Goal: Transaction & Acquisition: Purchase product/service

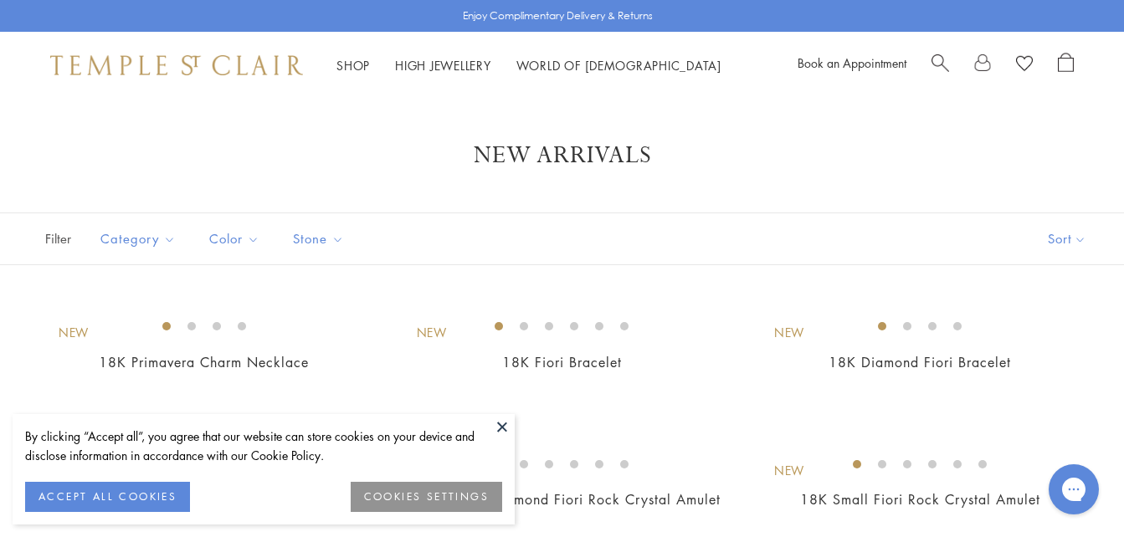
click at [502, 427] on button at bounding box center [502, 426] width 25 height 25
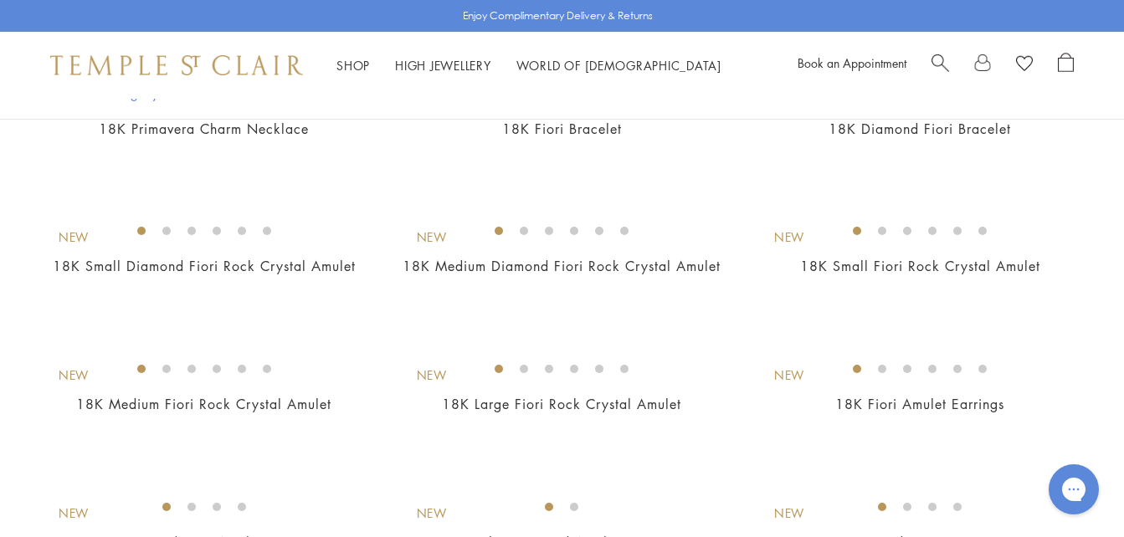
scroll to position [252, 0]
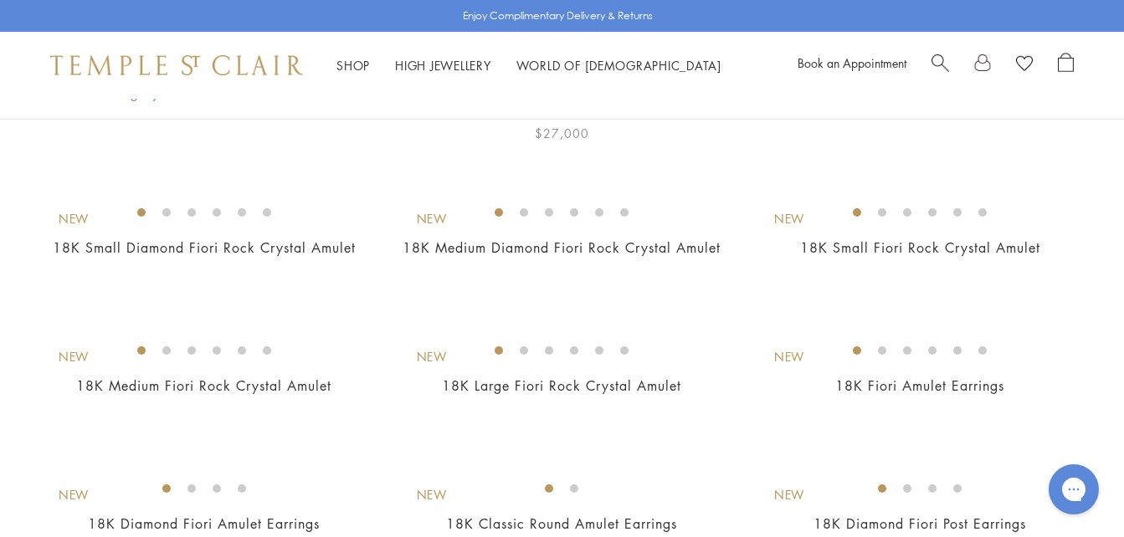
click at [0, 0] on img at bounding box center [0, 0] width 0 height 0
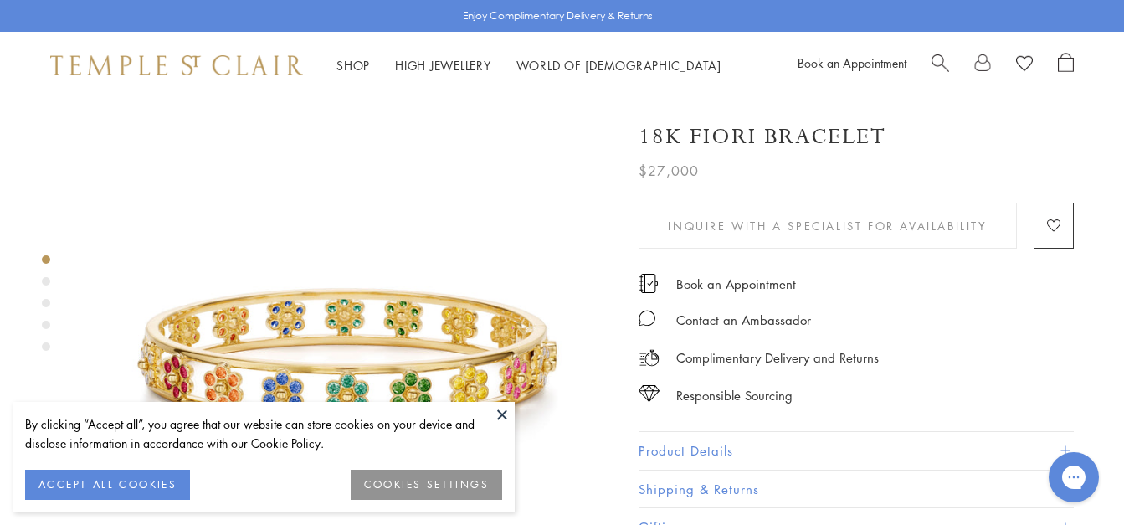
click at [130, 485] on button "ACCEPT ALL COOKIES" at bounding box center [107, 484] width 165 height 30
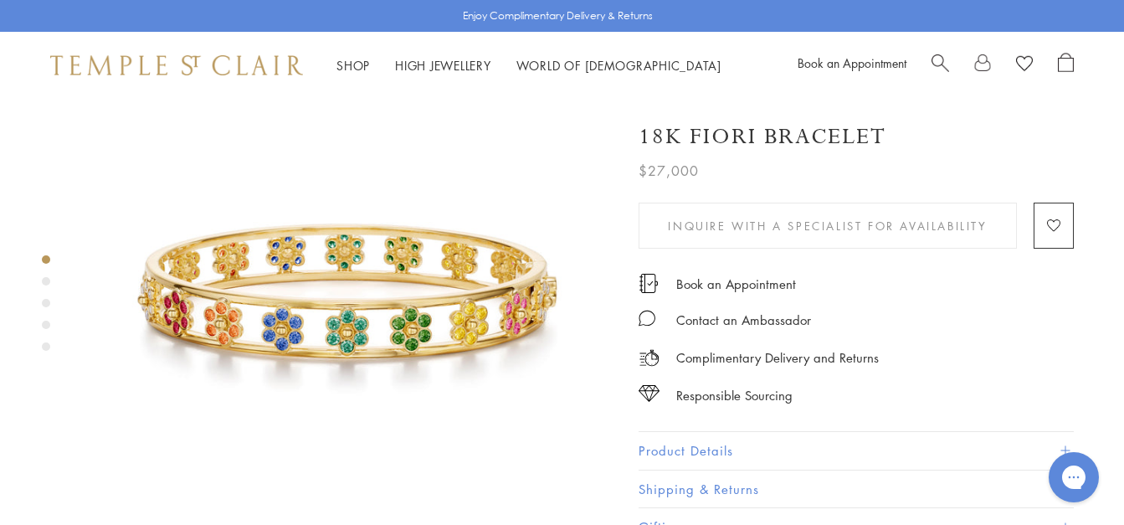
scroll to position [60, 0]
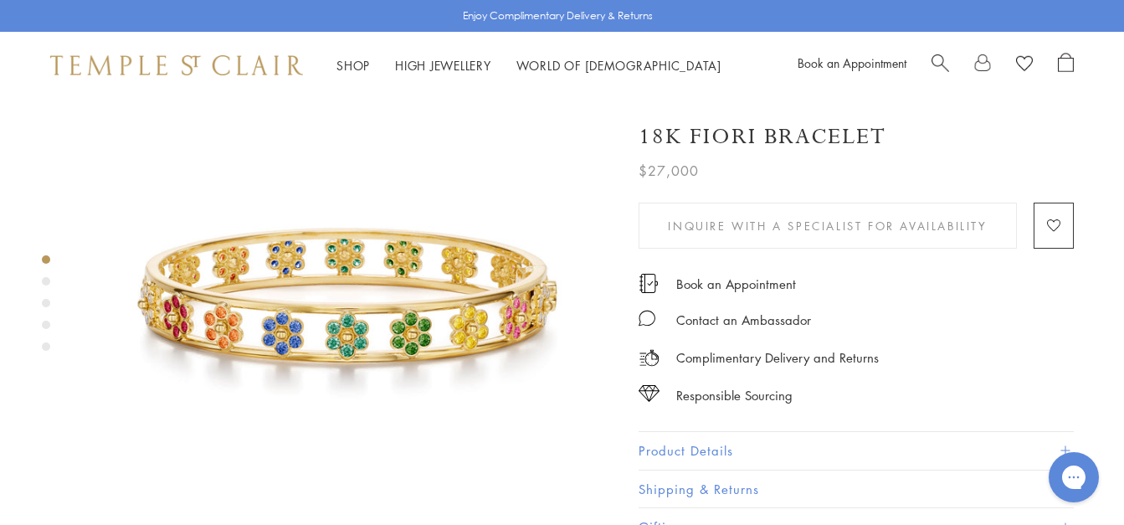
click at [1064, 449] on div "Chat with us" at bounding box center [1073, 477] width 67 height 62
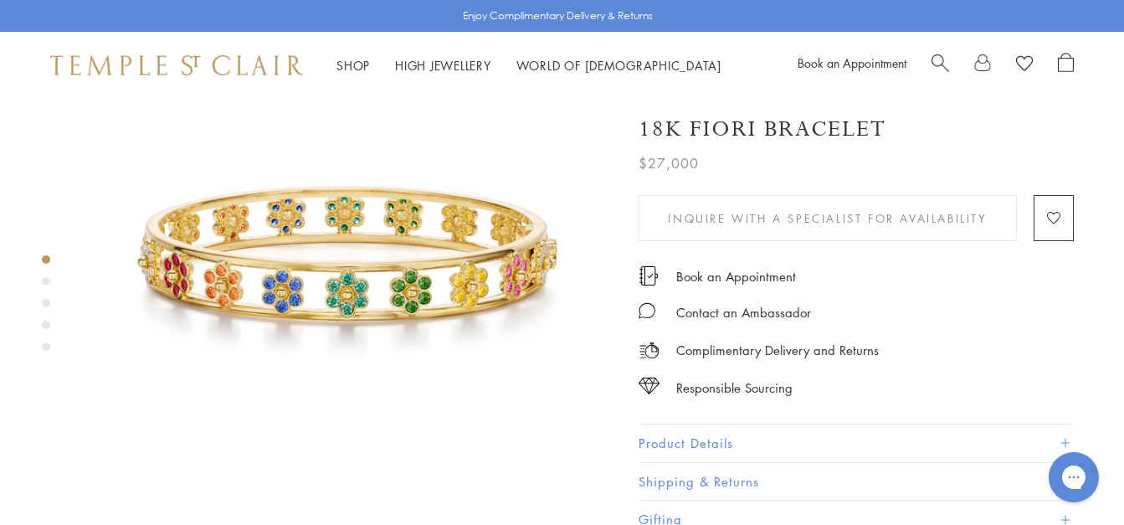
scroll to position [106, 0]
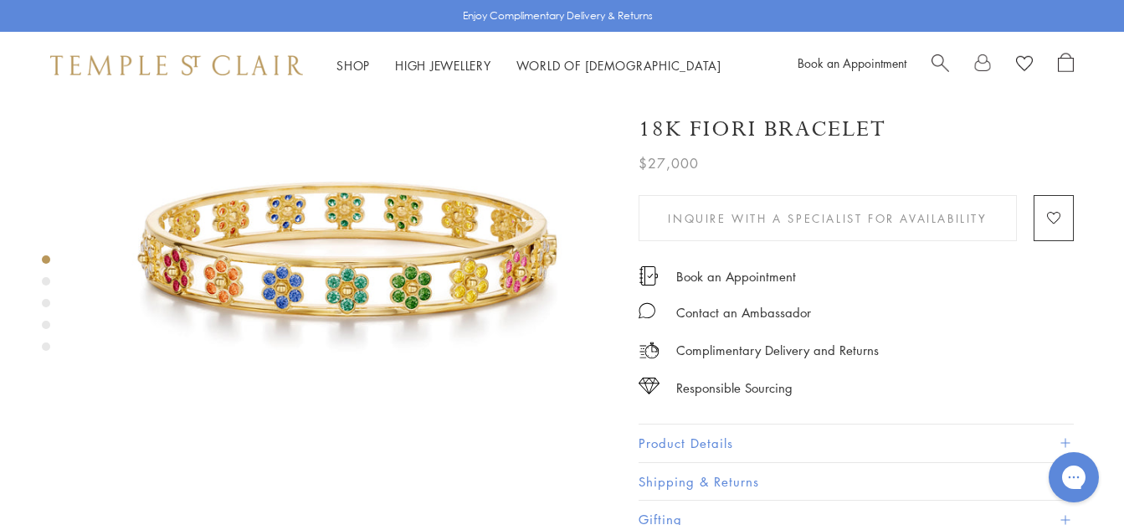
click at [691, 448] on button "Product Details" at bounding box center [856, 443] width 435 height 38
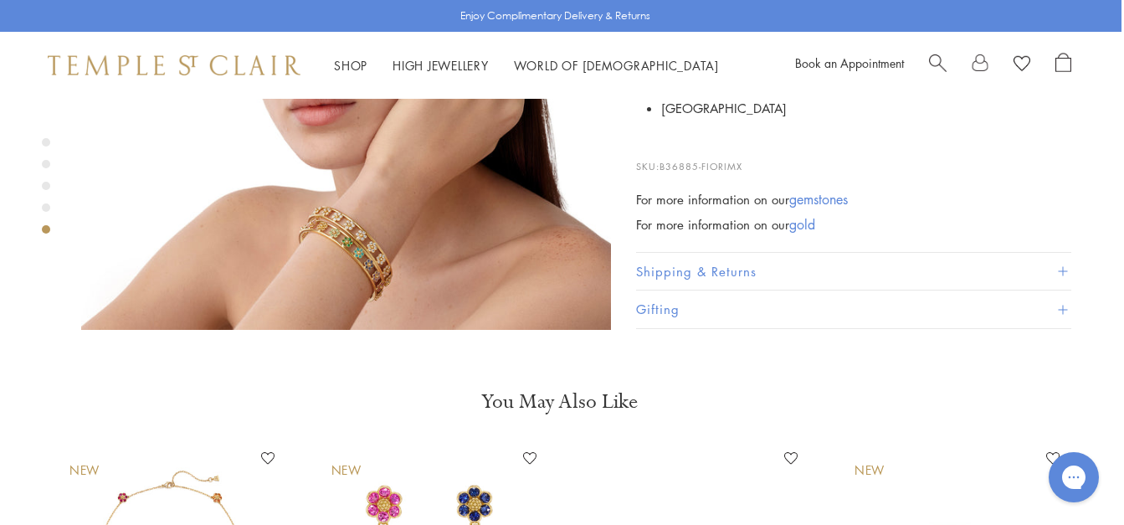
scroll to position [2535, 3]
